Goal: Navigation & Orientation: Find specific page/section

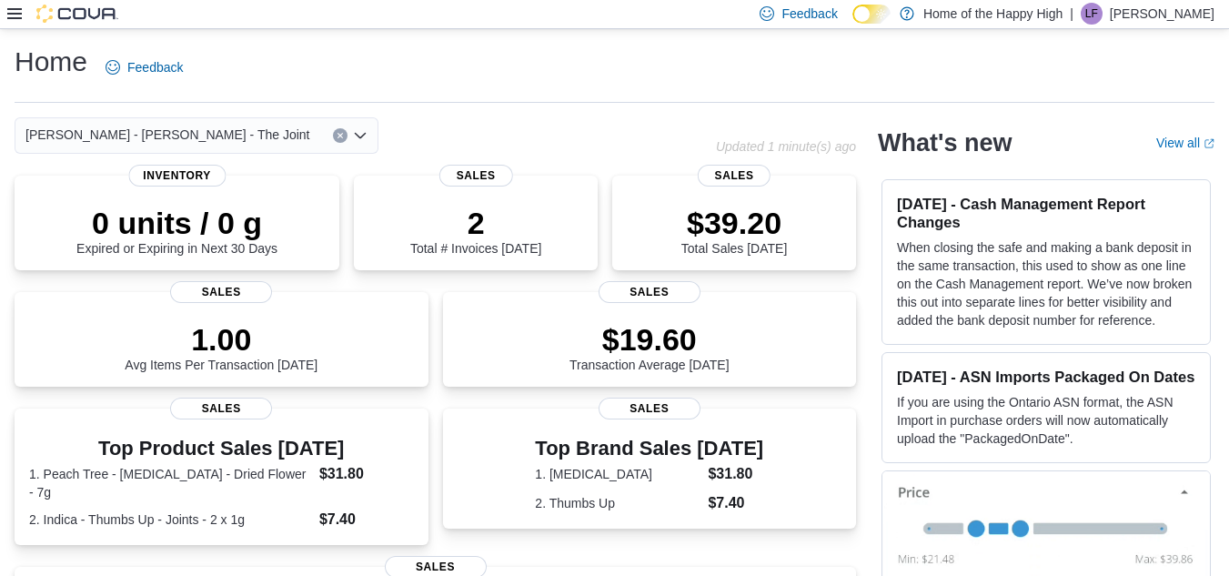
click at [1152, 5] on p "Liam Flannery" at bounding box center [1162, 14] width 105 height 22
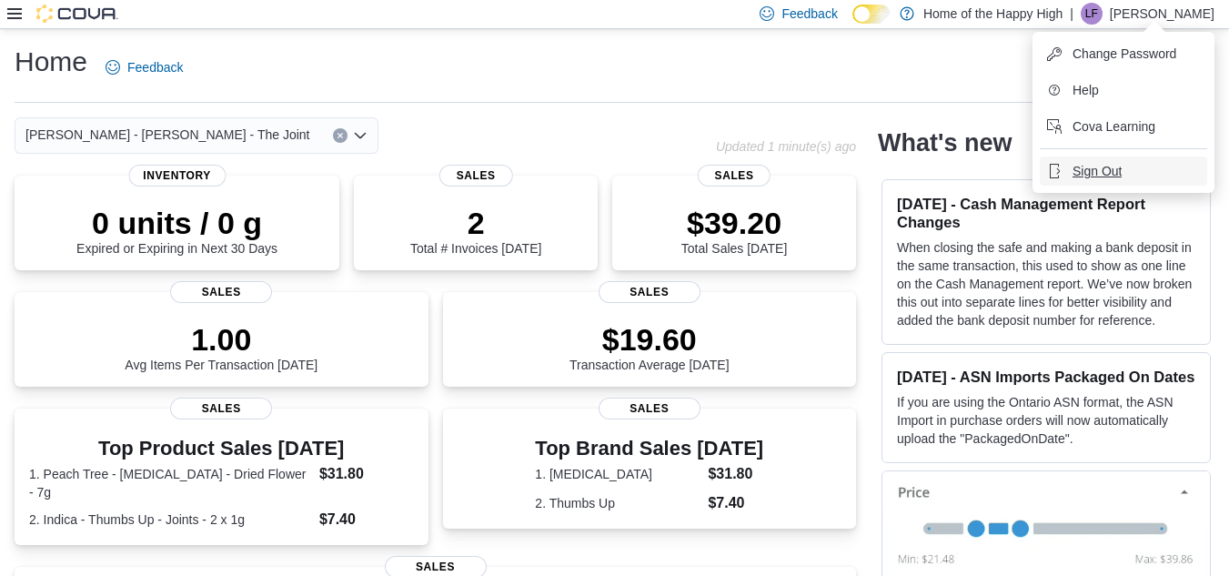
click at [1079, 178] on span "Sign Out" at bounding box center [1096, 171] width 49 height 18
